Goal: Submit feedback/report problem

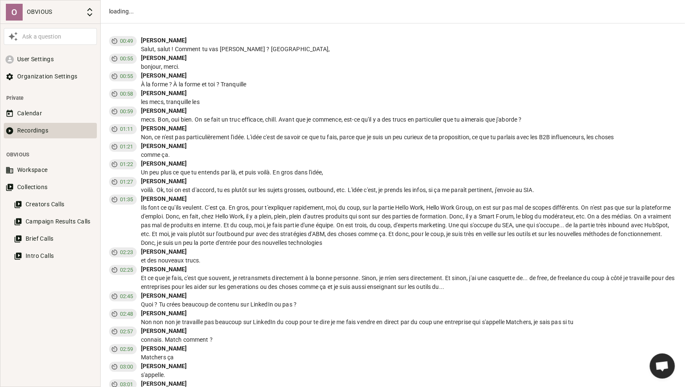
click at [34, 125] on button "Recordings" at bounding box center [50, 131] width 93 height 16
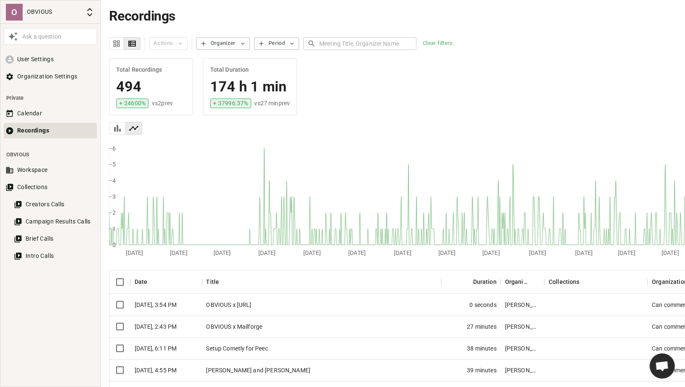
click at [246, 300] on div "OBVIOUS x [URL]" at bounding box center [321, 305] width 239 height 22
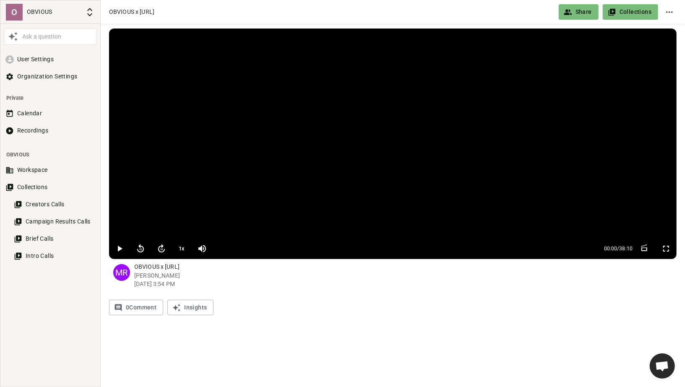
click at [662, 364] on span "Ouvrir le chat" at bounding box center [662, 367] width 14 height 12
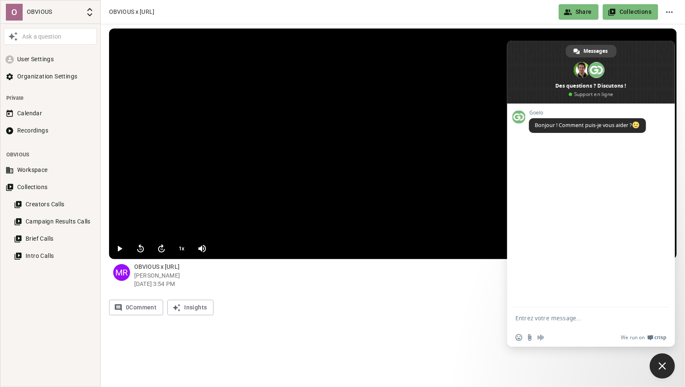
click at [548, 316] on textarea "Entrez votre message..." at bounding box center [581, 319] width 133 height 8
paste textarea "[URL][DOMAIN_NAME]"
type textarea "Hello, ce call n'est pas transcrit non plus pour info ;) [URL][DOMAIN_NAME]"
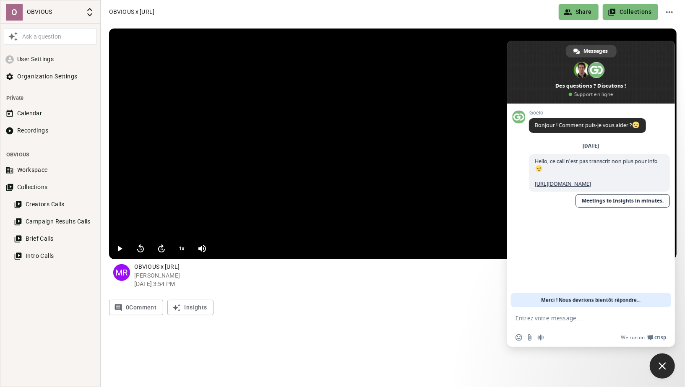
click at [283, 301] on div "0 Comment Insights" at bounding box center [392, 308] width 567 height 16
click at [116, 245] on icon "button" at bounding box center [119, 249] width 10 height 10
click at [662, 364] on span "Fermer le chat" at bounding box center [662, 366] width 8 height 8
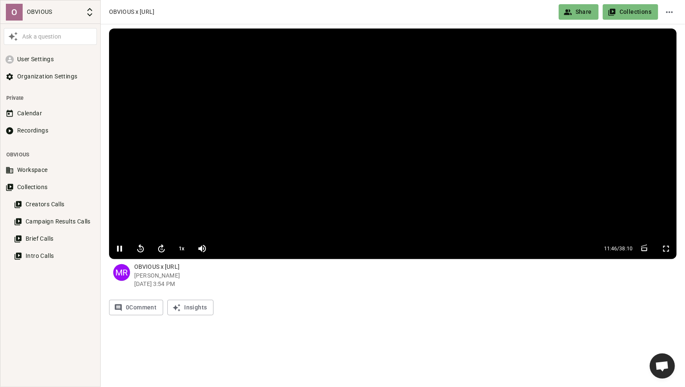
click at [115, 247] on icon "button" at bounding box center [119, 249] width 10 height 10
